Goal: Task Accomplishment & Management: Manage account settings

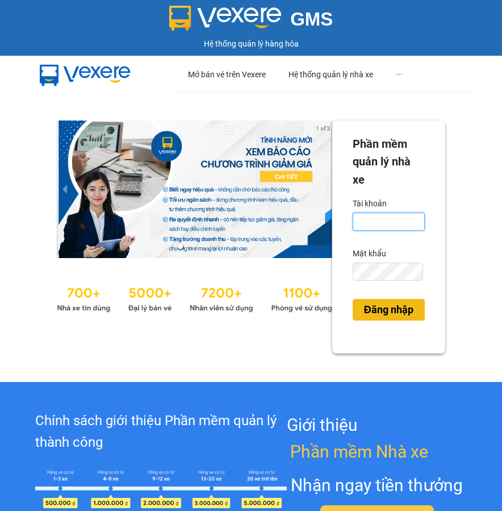
type input "pxtrieu.chienthe"
click at [388, 307] on span "Đăng nhập" at bounding box center [388, 310] width 49 height 16
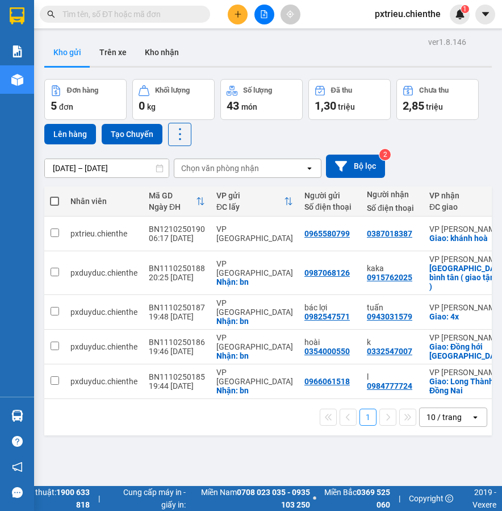
click at [119, 17] on input "text" at bounding box center [129, 14] width 134 height 12
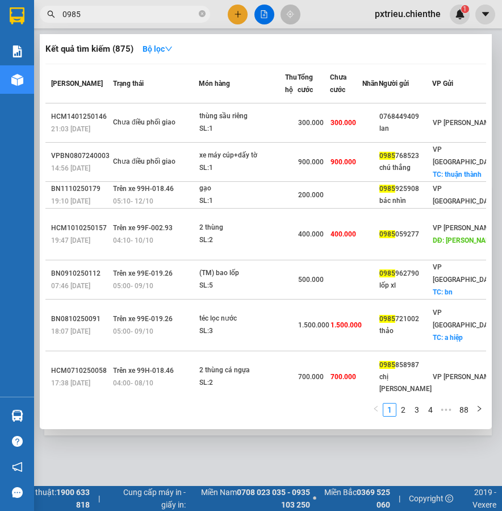
click at [115, 19] on input "0985" at bounding box center [129, 14] width 134 height 12
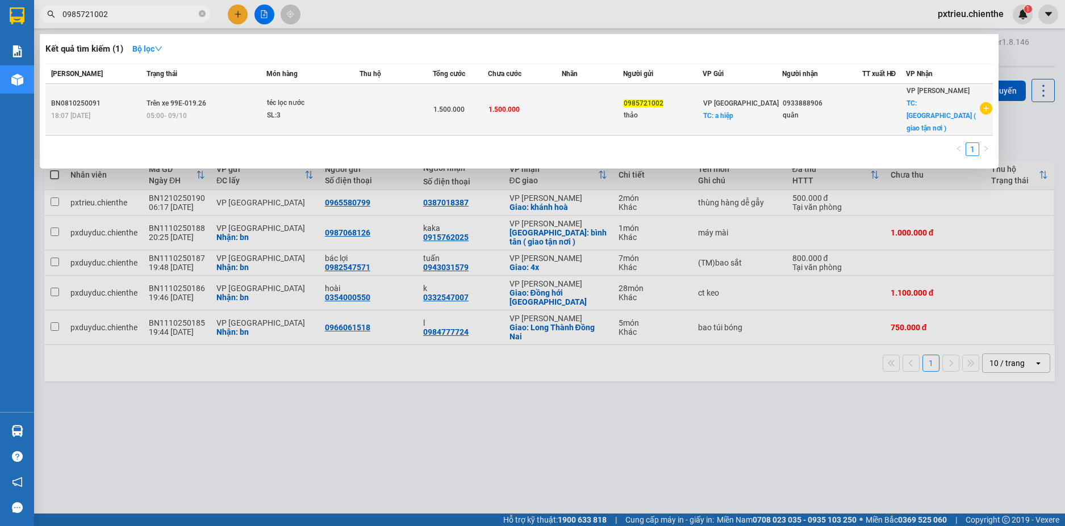
type input "0985721002"
click at [332, 110] on div "SL: 3" at bounding box center [309, 116] width 85 height 12
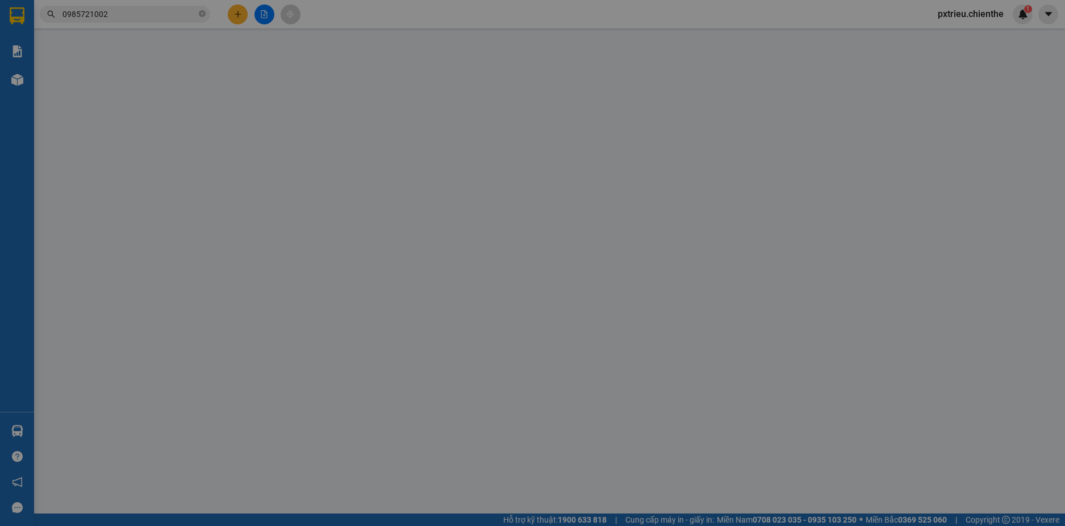
type input "0985721002"
type input "thảo"
type input "0933888906"
type input "quân"
type input "0"
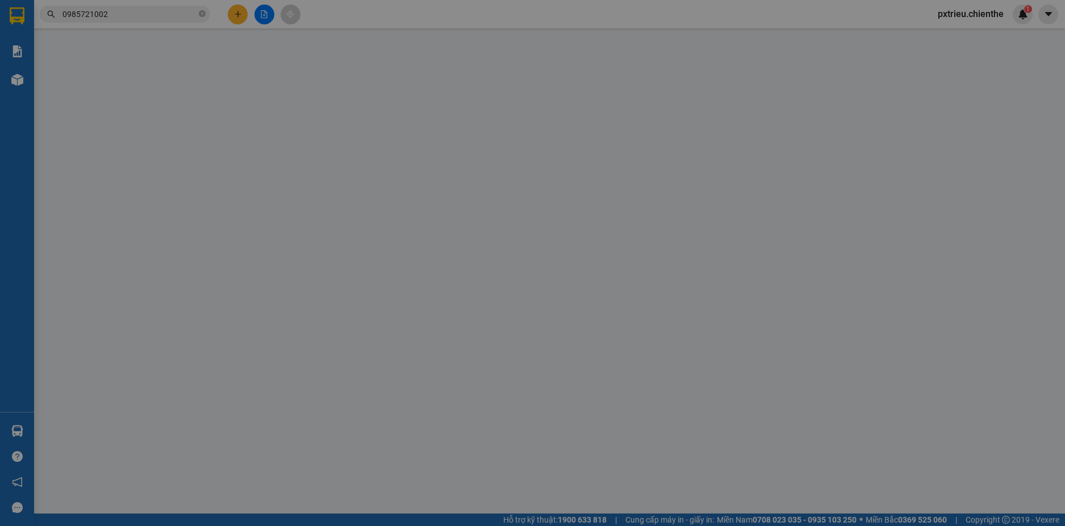
type input "1.500.000"
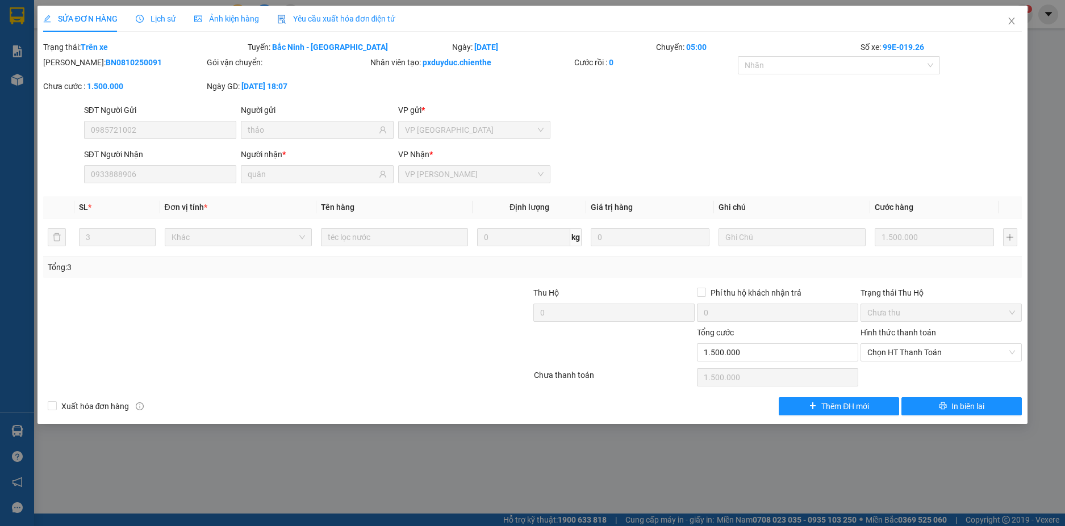
click at [244, 20] on span "Ảnh kiện hàng" at bounding box center [226, 18] width 65 height 9
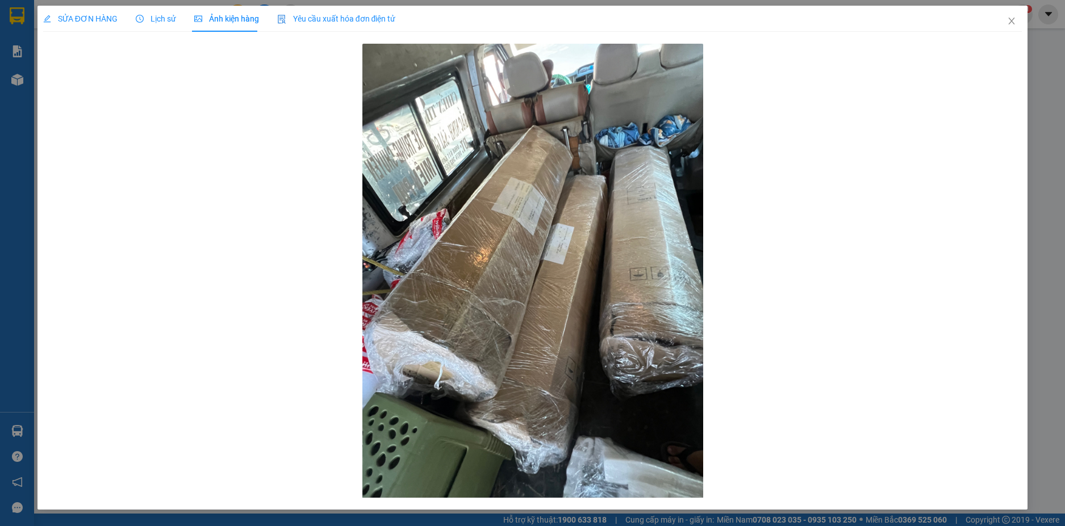
click at [156, 13] on div "Lịch sử" at bounding box center [156, 19] width 40 height 26
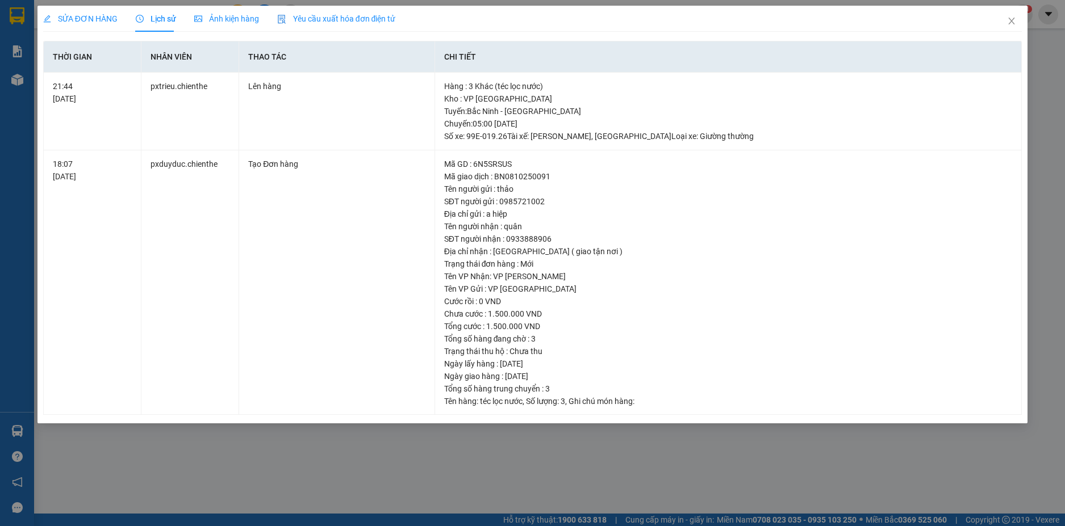
click at [233, 15] on span "Ảnh kiện hàng" at bounding box center [226, 18] width 65 height 9
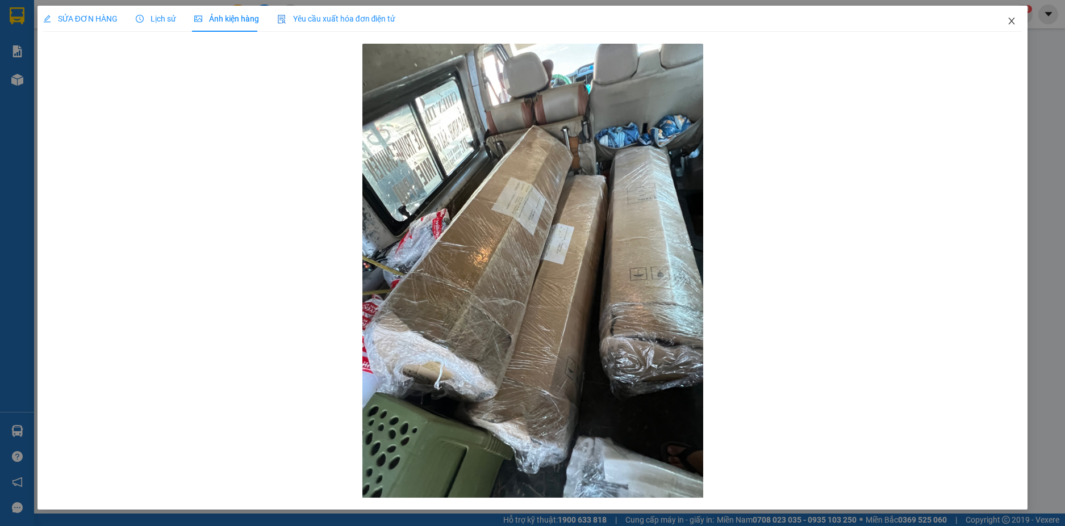
click at [501, 27] on span "Close" at bounding box center [1012, 22] width 32 height 32
